Goal: Transaction & Acquisition: Purchase product/service

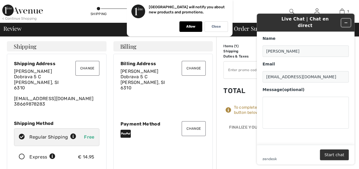
click at [346, 23] on icon "Minimize widget" at bounding box center [345, 23] width 3 height 0
